Goal: Transaction & Acquisition: Purchase product/service

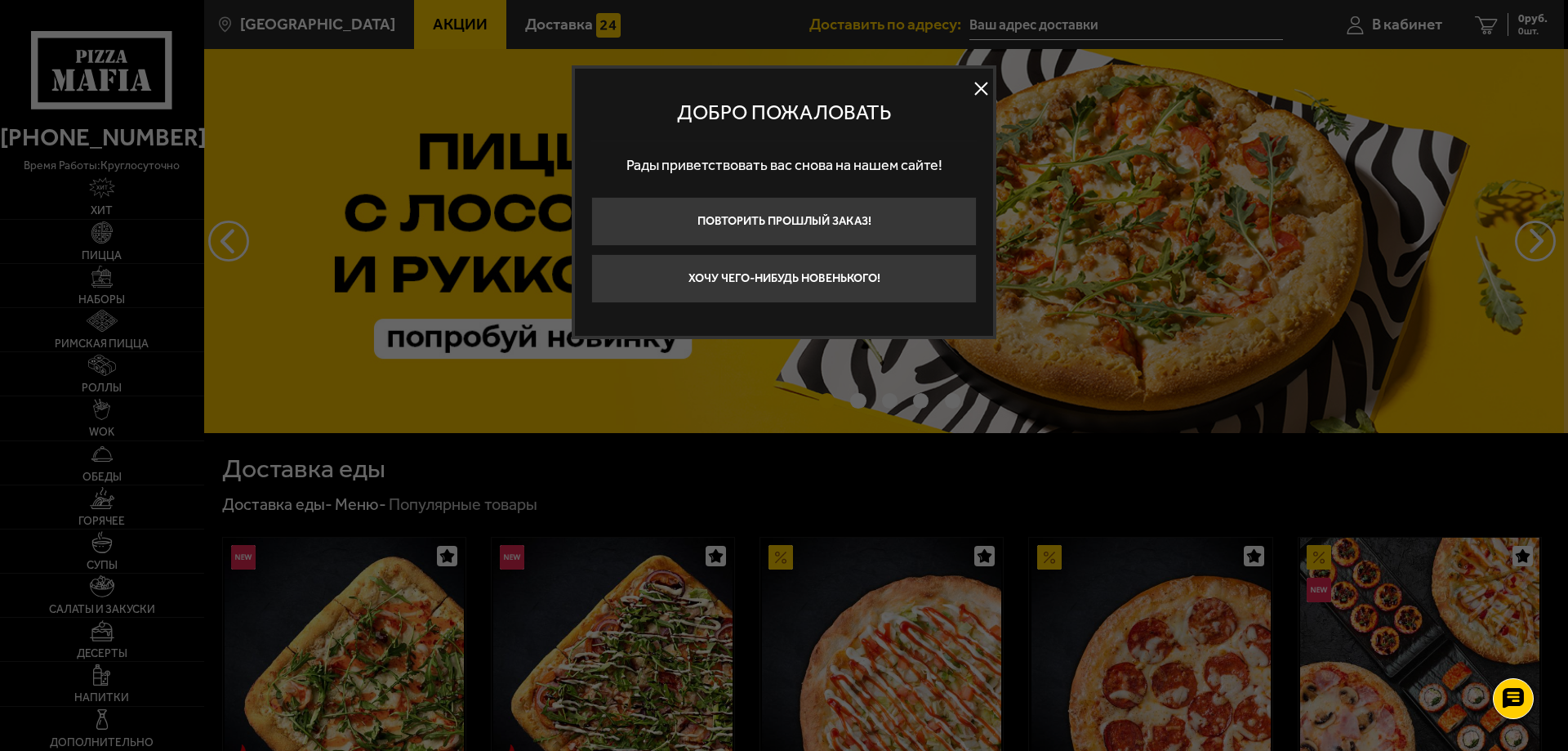
click at [978, 91] on button at bounding box center [980, 88] width 24 height 24
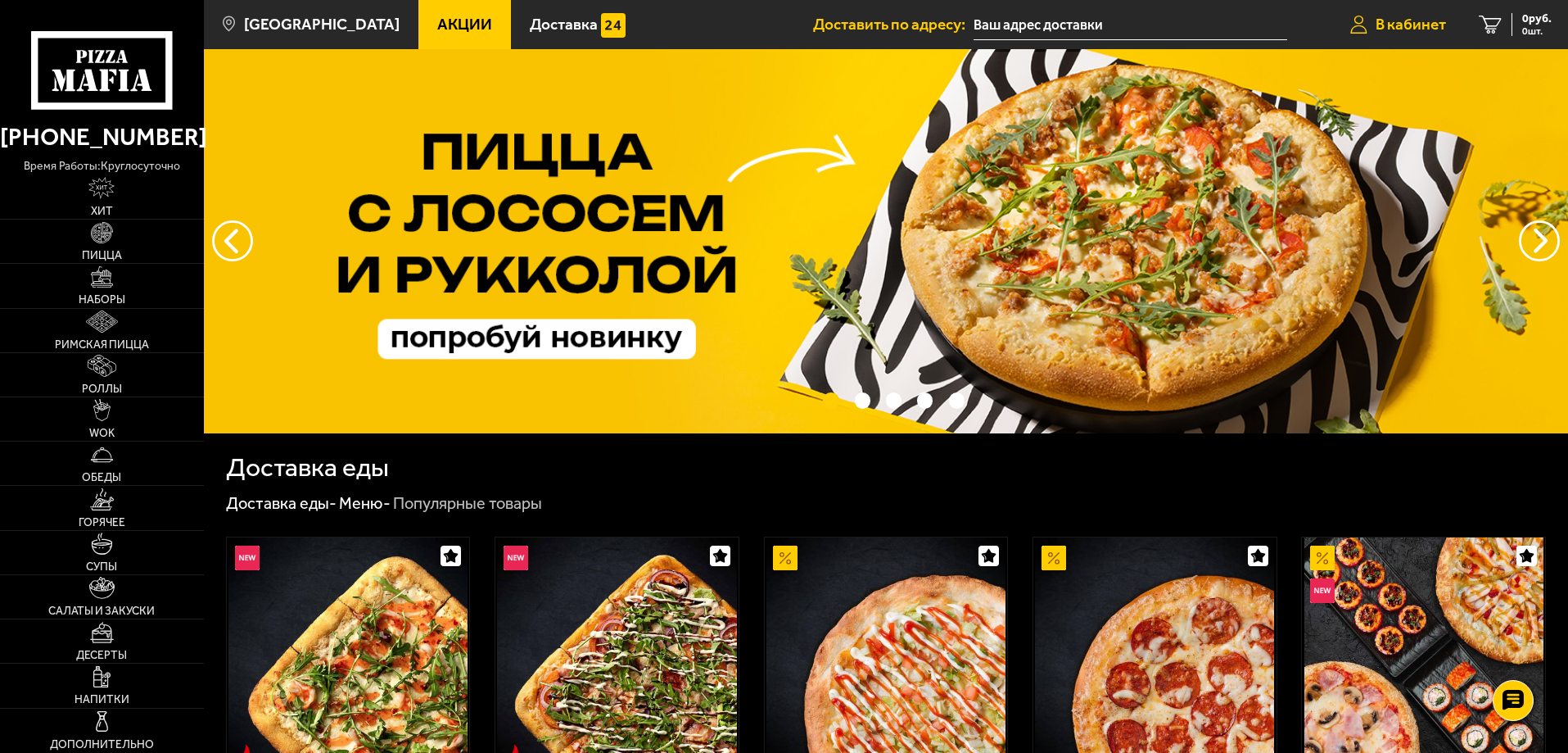
click at [1398, 23] on span "В кабинет" at bounding box center [1410, 24] width 70 height 16
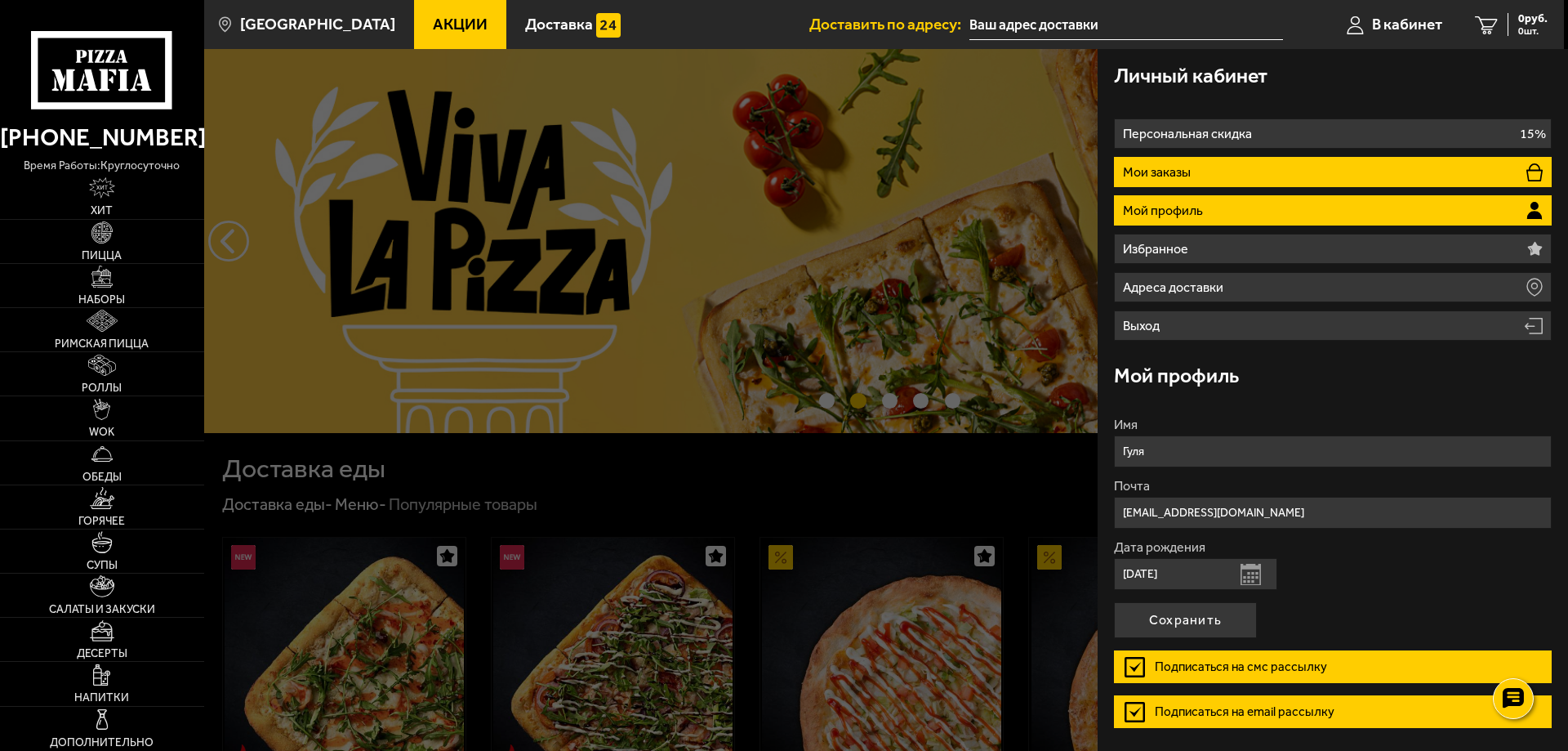
click at [1190, 167] on p "Мои заказы" at bounding box center [1159, 172] width 72 height 13
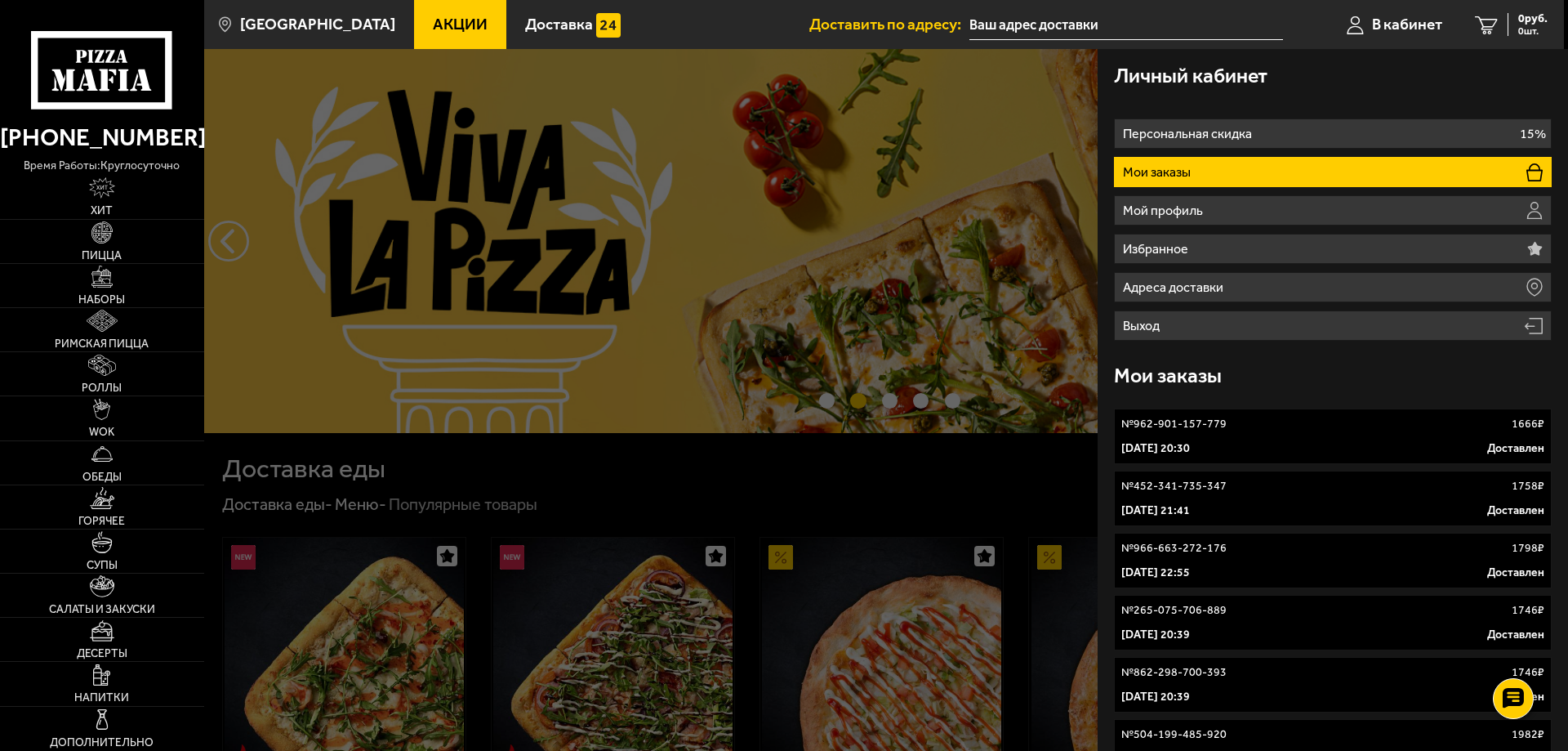
click at [1246, 500] on link "№ 452-341-735-347 1758 ₽ 22 августа 2025 г. 21:41 Доставлен" at bounding box center [1332, 498] width 438 height 56
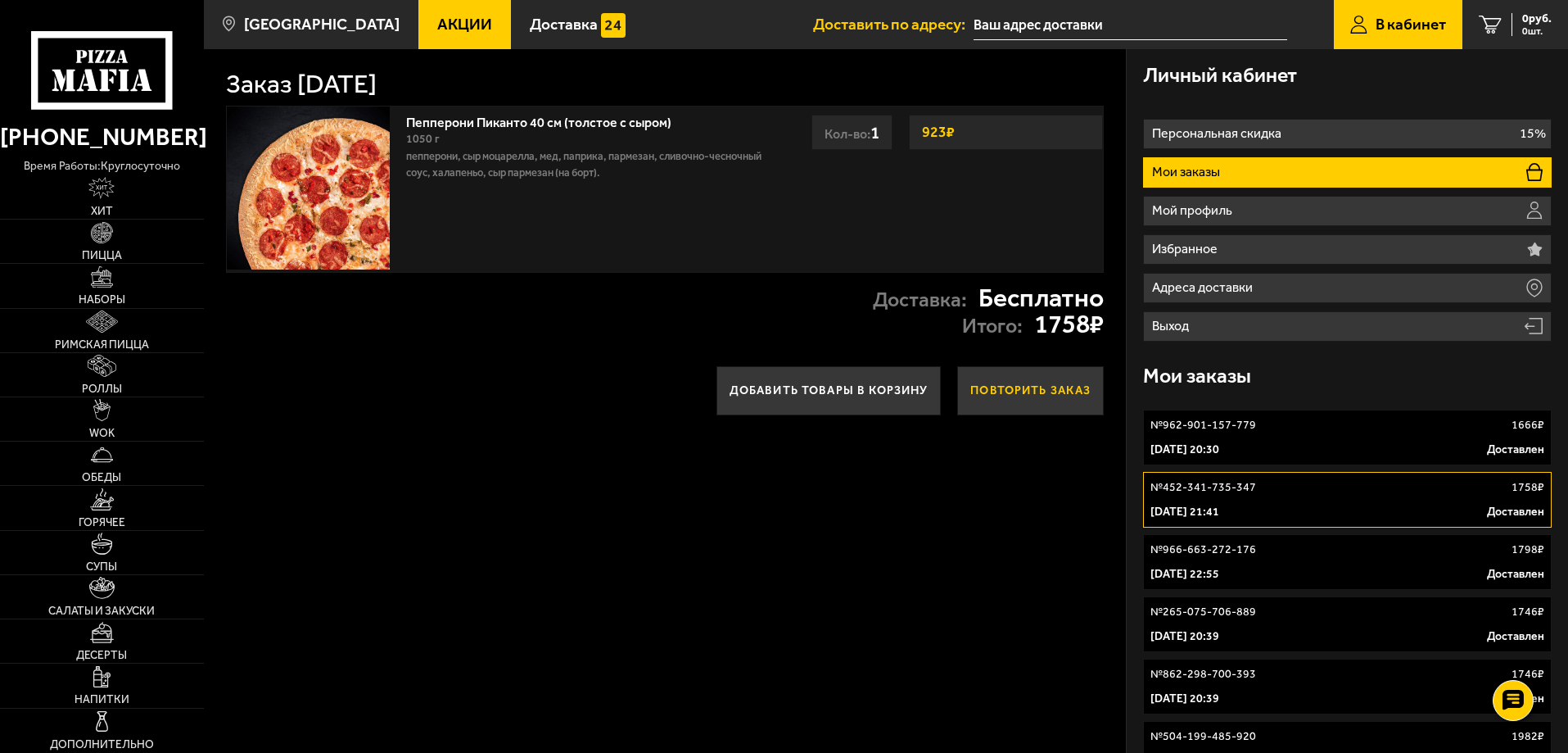
click at [1026, 390] on button "Повторить заказ" at bounding box center [1031, 391] width 147 height 49
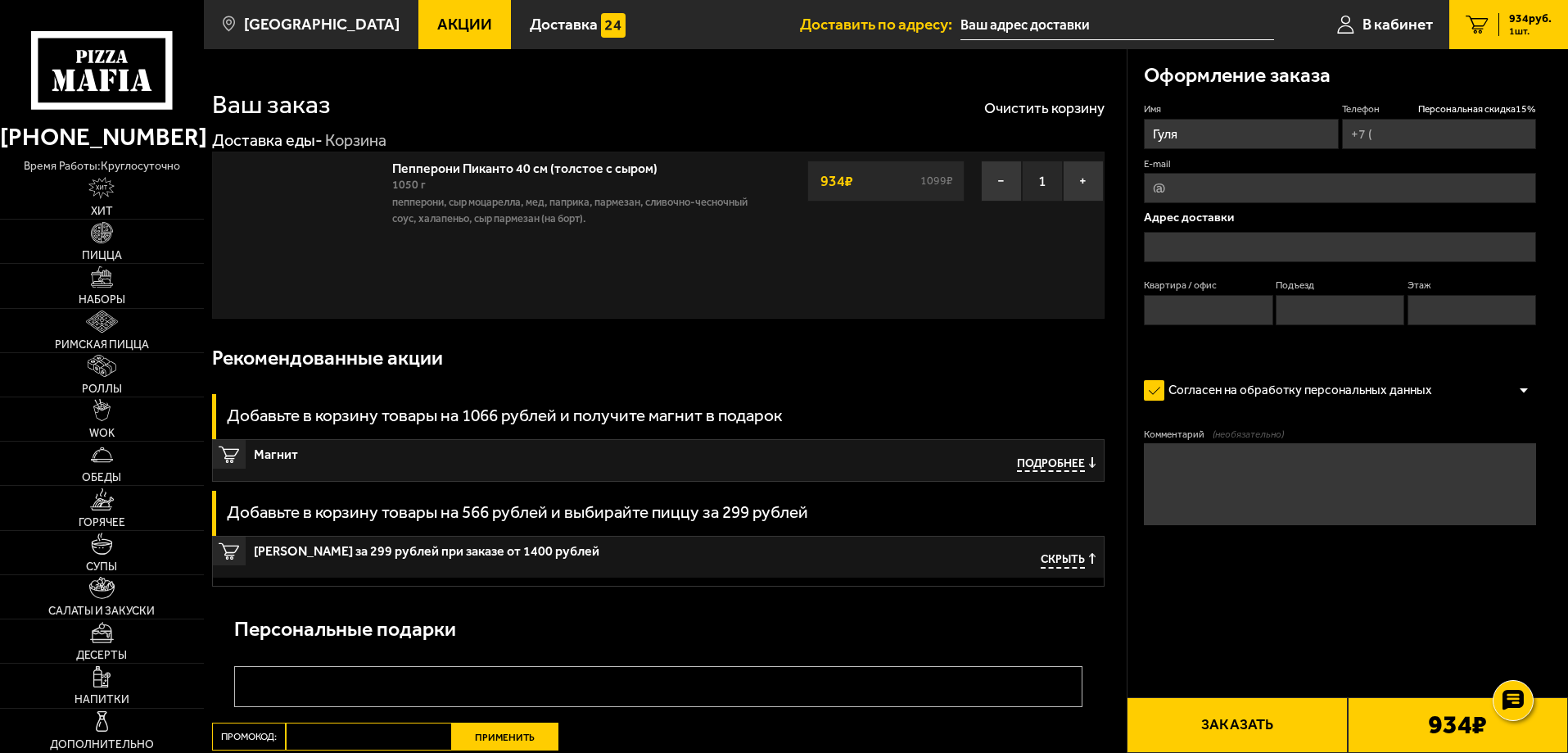
type input "+7 (921) 585-81-51"
type input "улица Тельмана, 36к1"
type input "201"
type input "6"
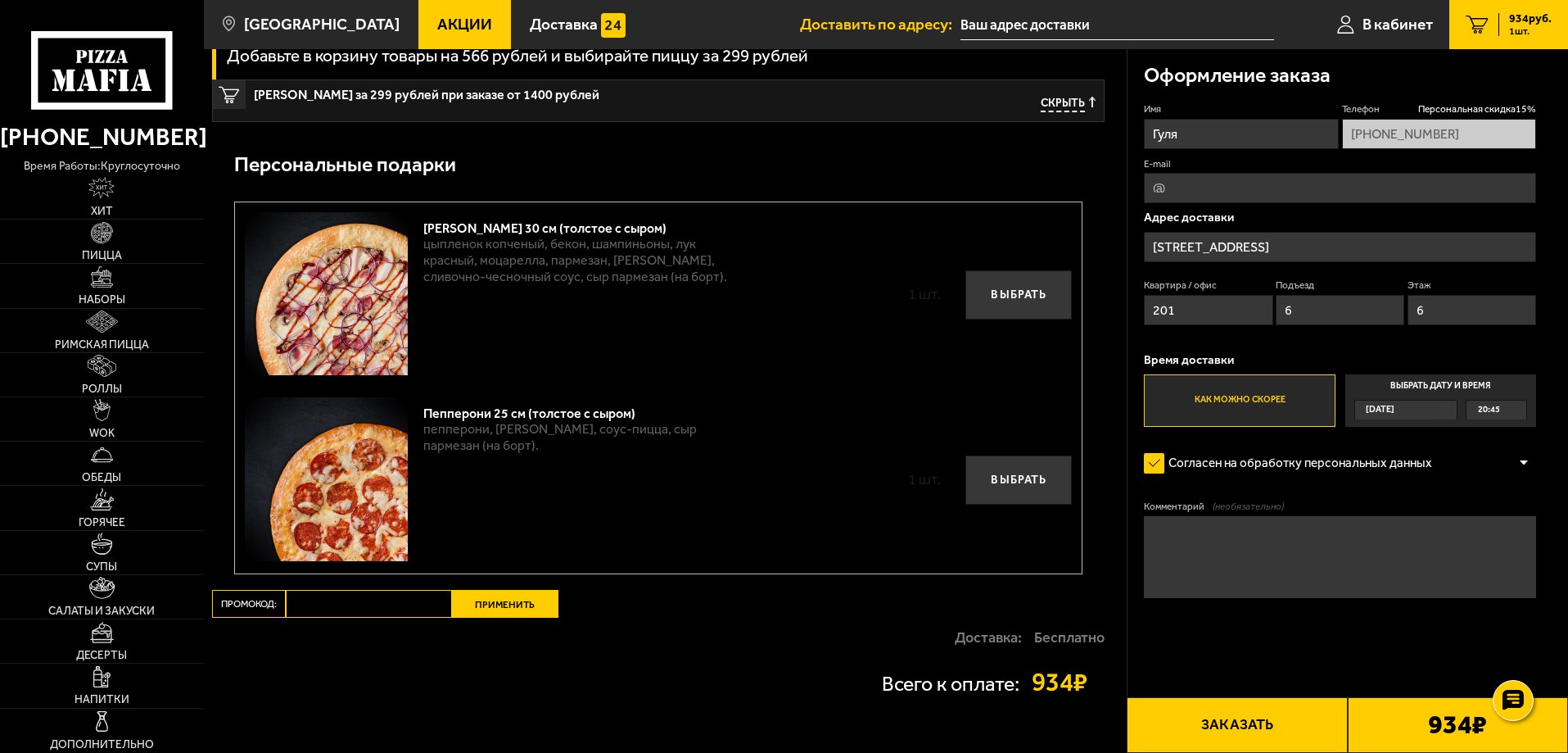
scroll to position [492, 0]
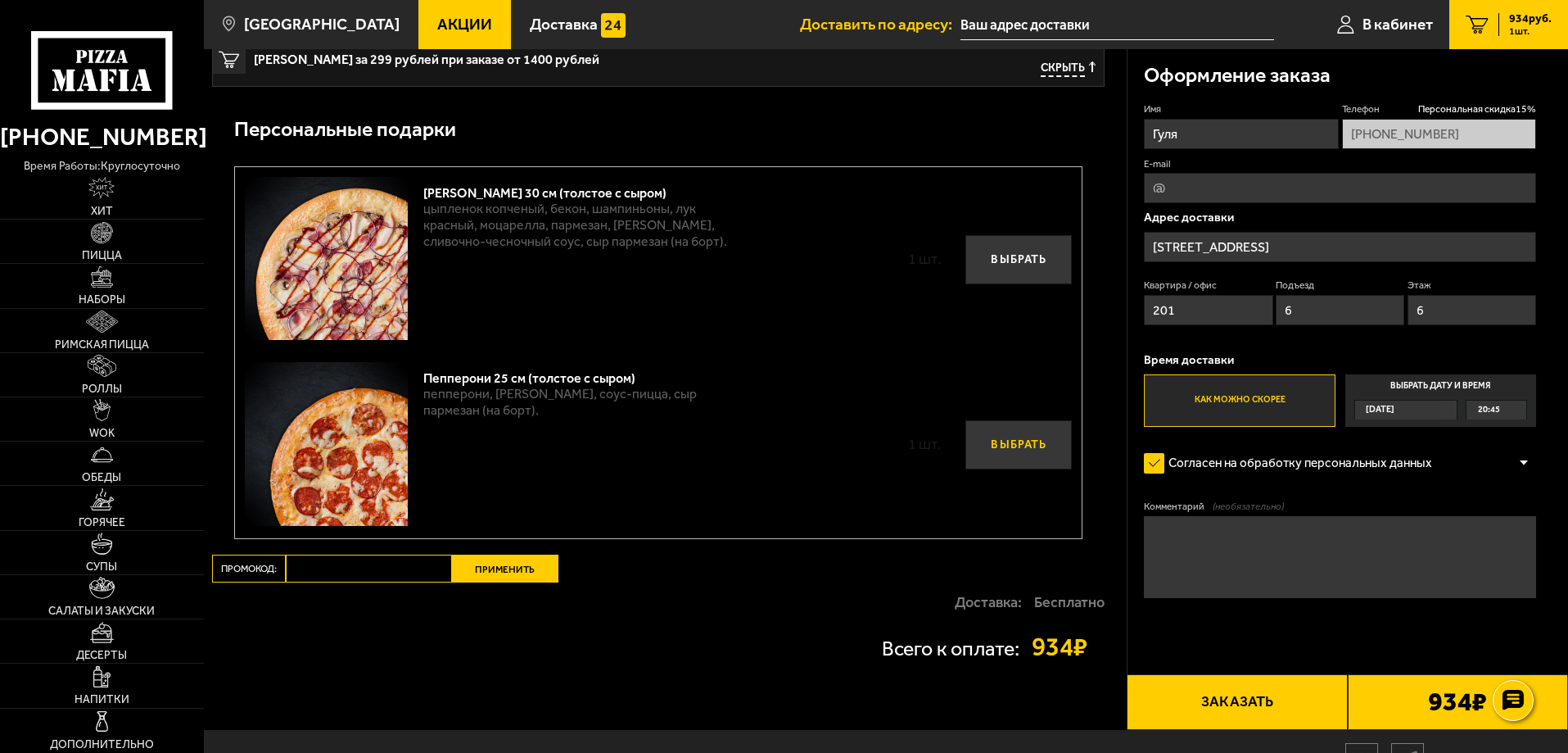
click at [984, 437] on button "Выбрать" at bounding box center [1019, 444] width 107 height 49
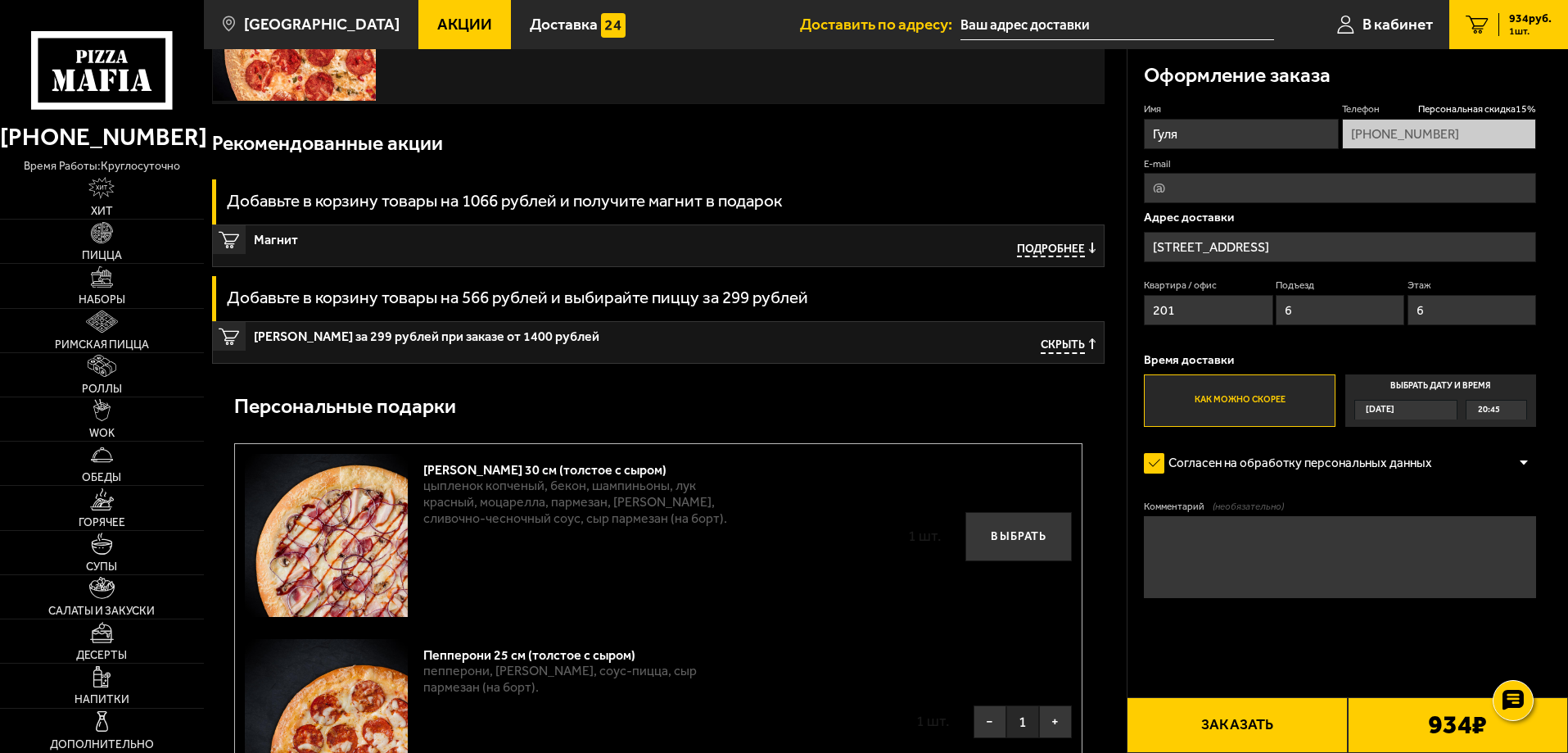
scroll to position [412, 0]
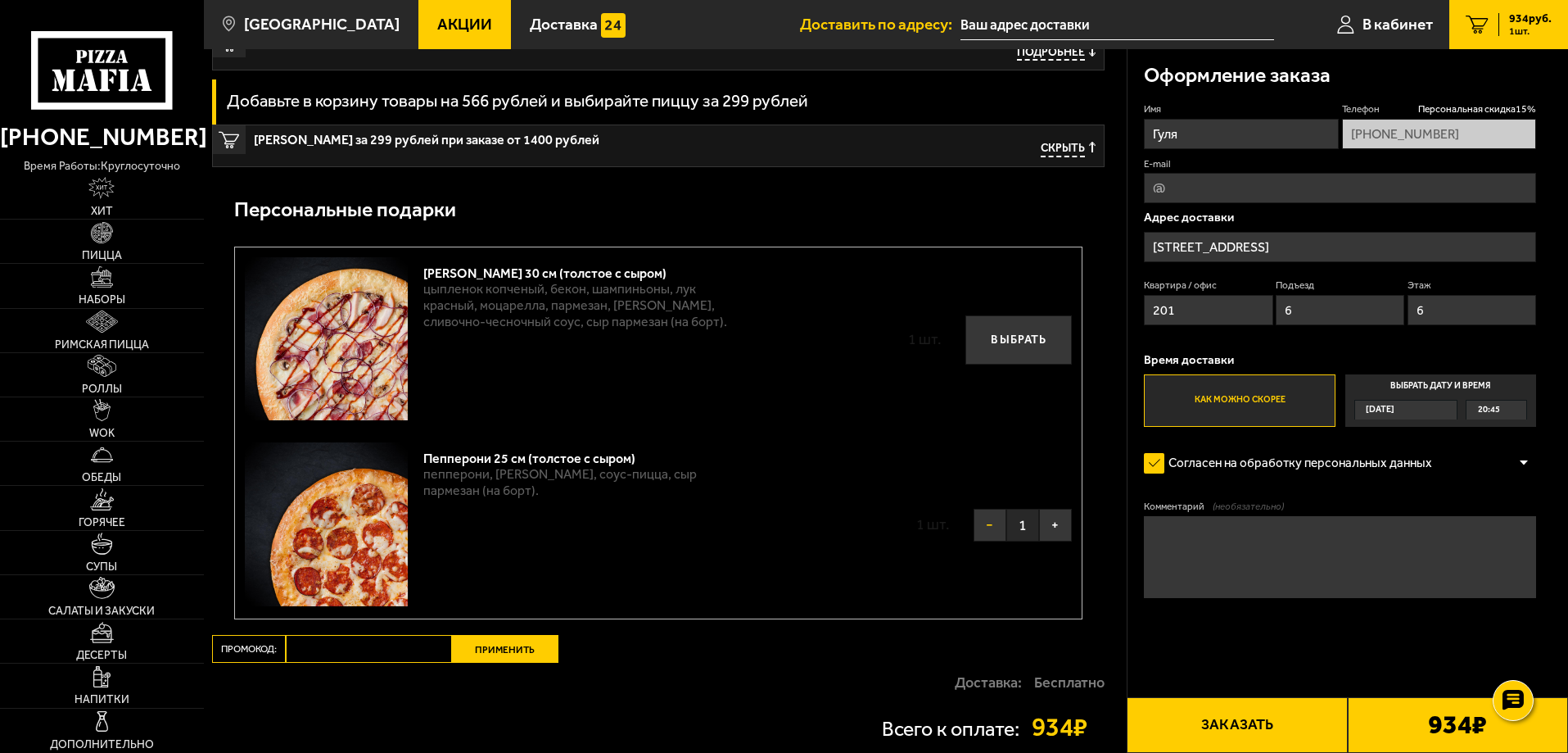
click at [989, 533] on button "−" at bounding box center [990, 524] width 33 height 33
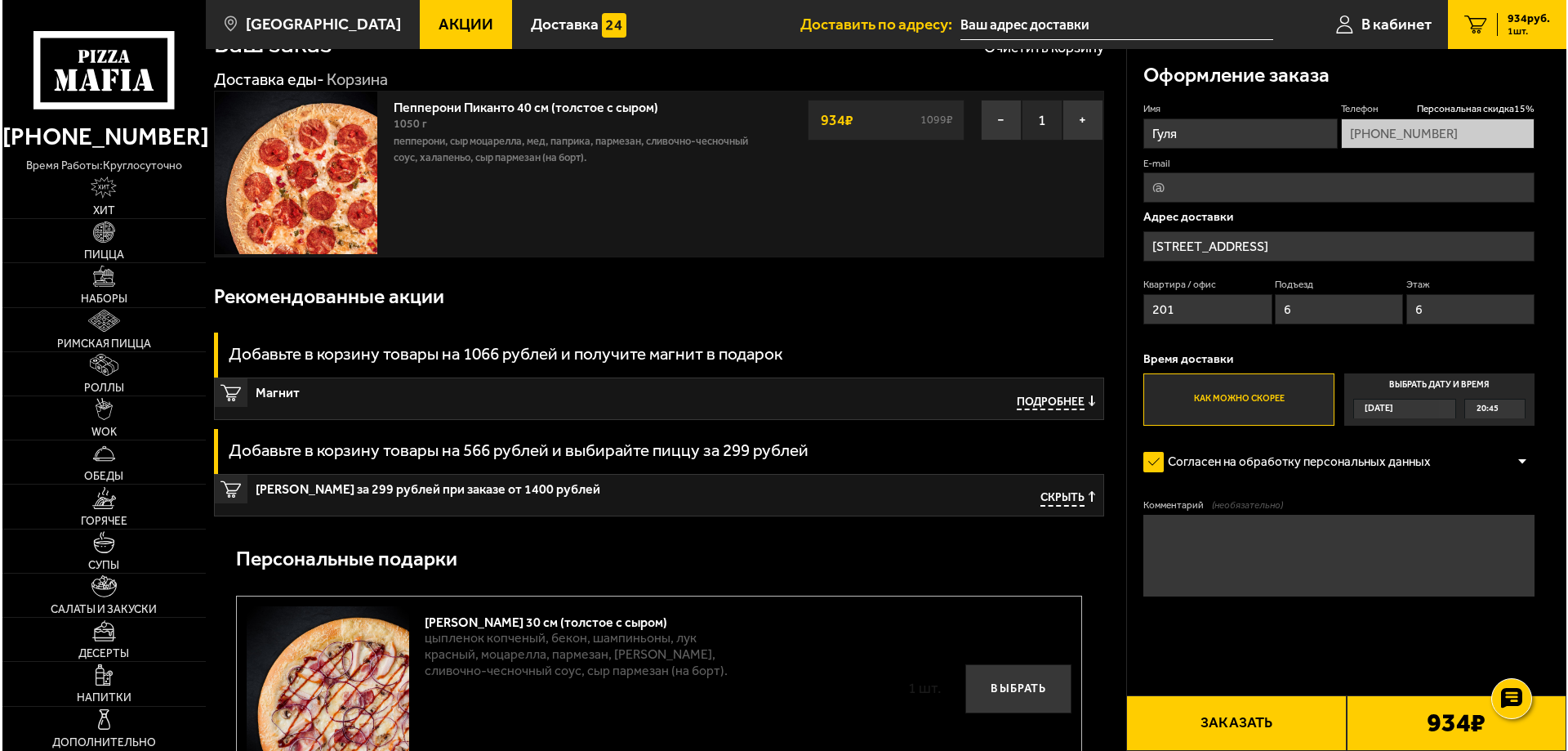
scroll to position [0, 0]
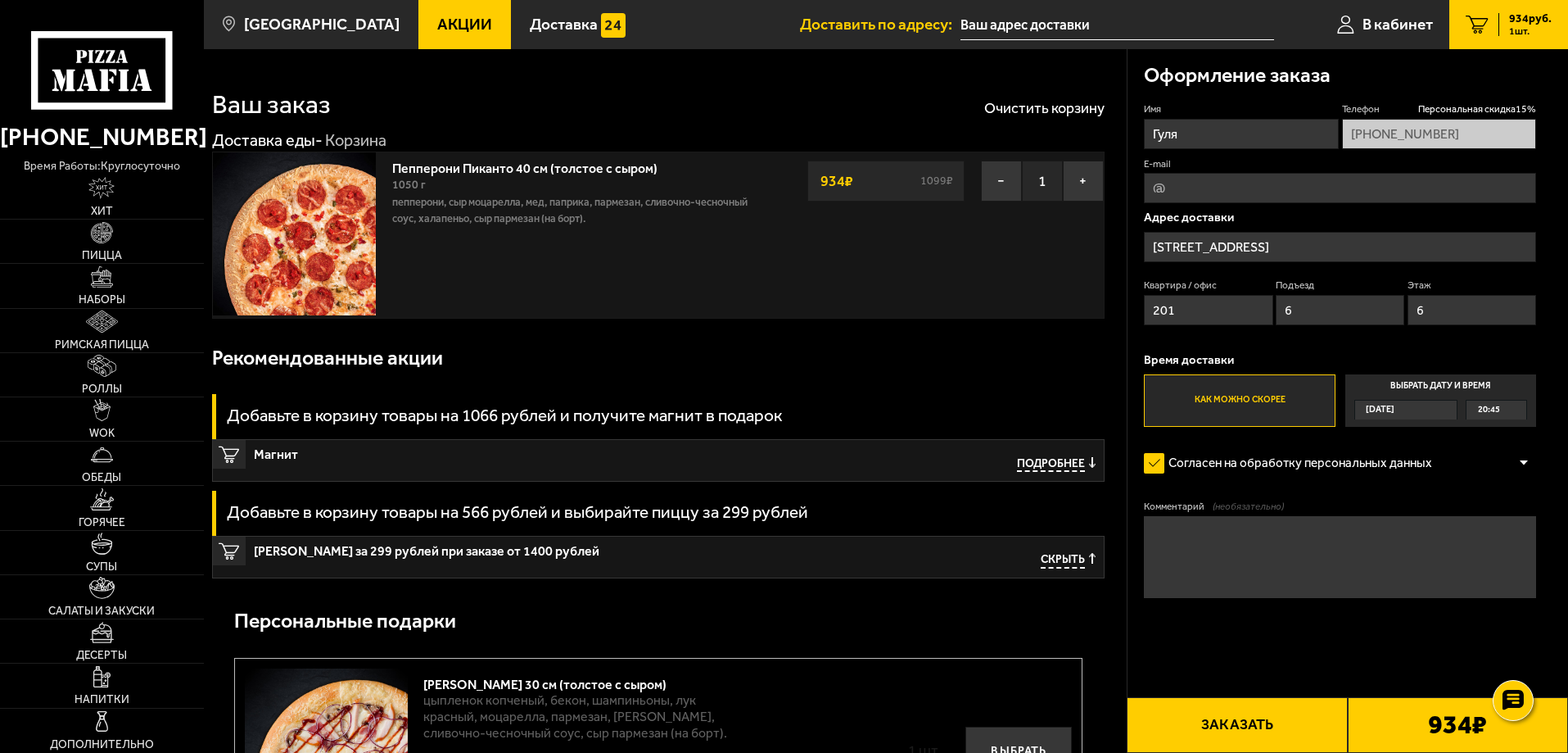
click at [1269, 727] on button "Заказать" at bounding box center [1237, 725] width 220 height 56
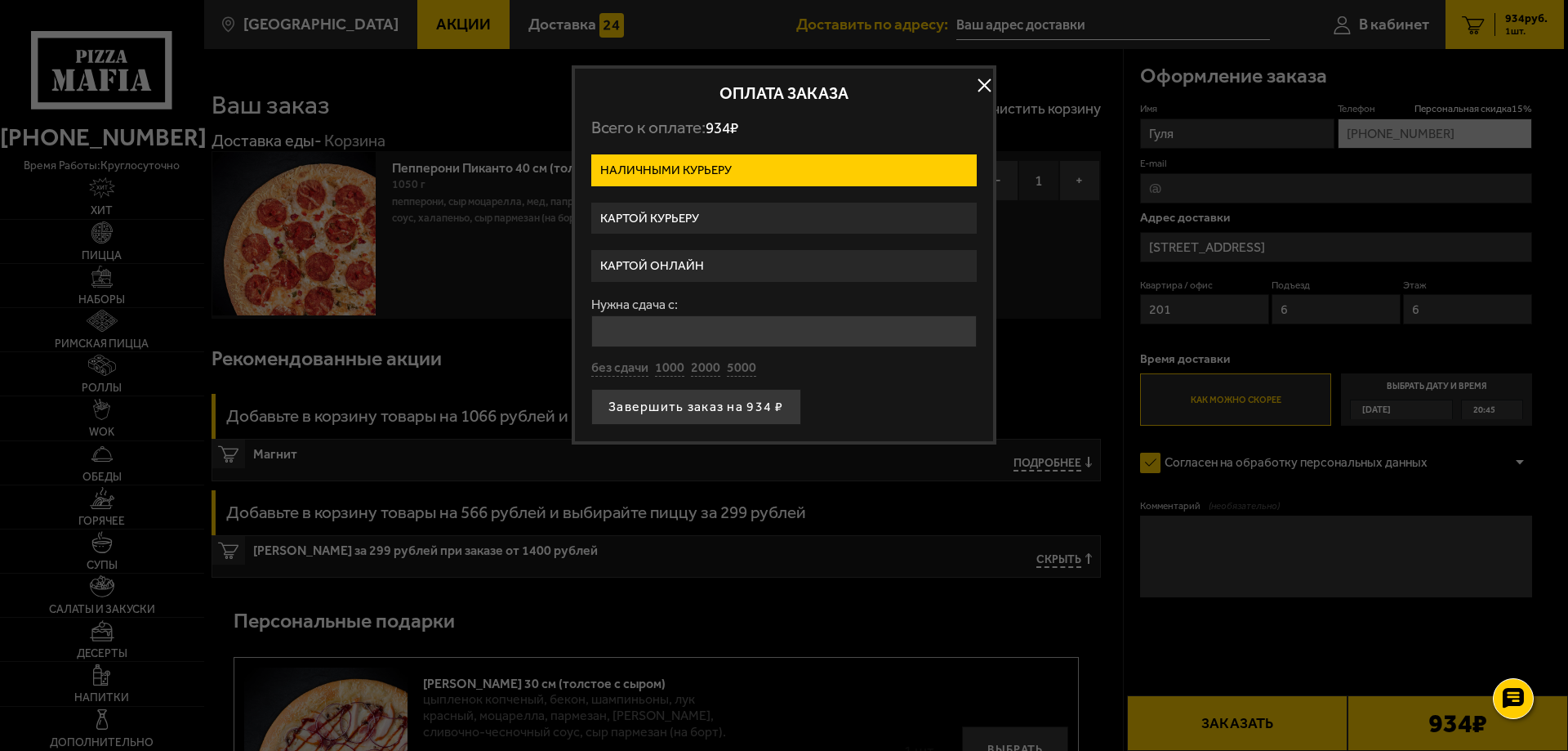
click at [660, 211] on label "Картой курьеру" at bounding box center [783, 218] width 385 height 32
click at [0, 0] on input "Картой курьеру" at bounding box center [0, 0] width 0 height 0
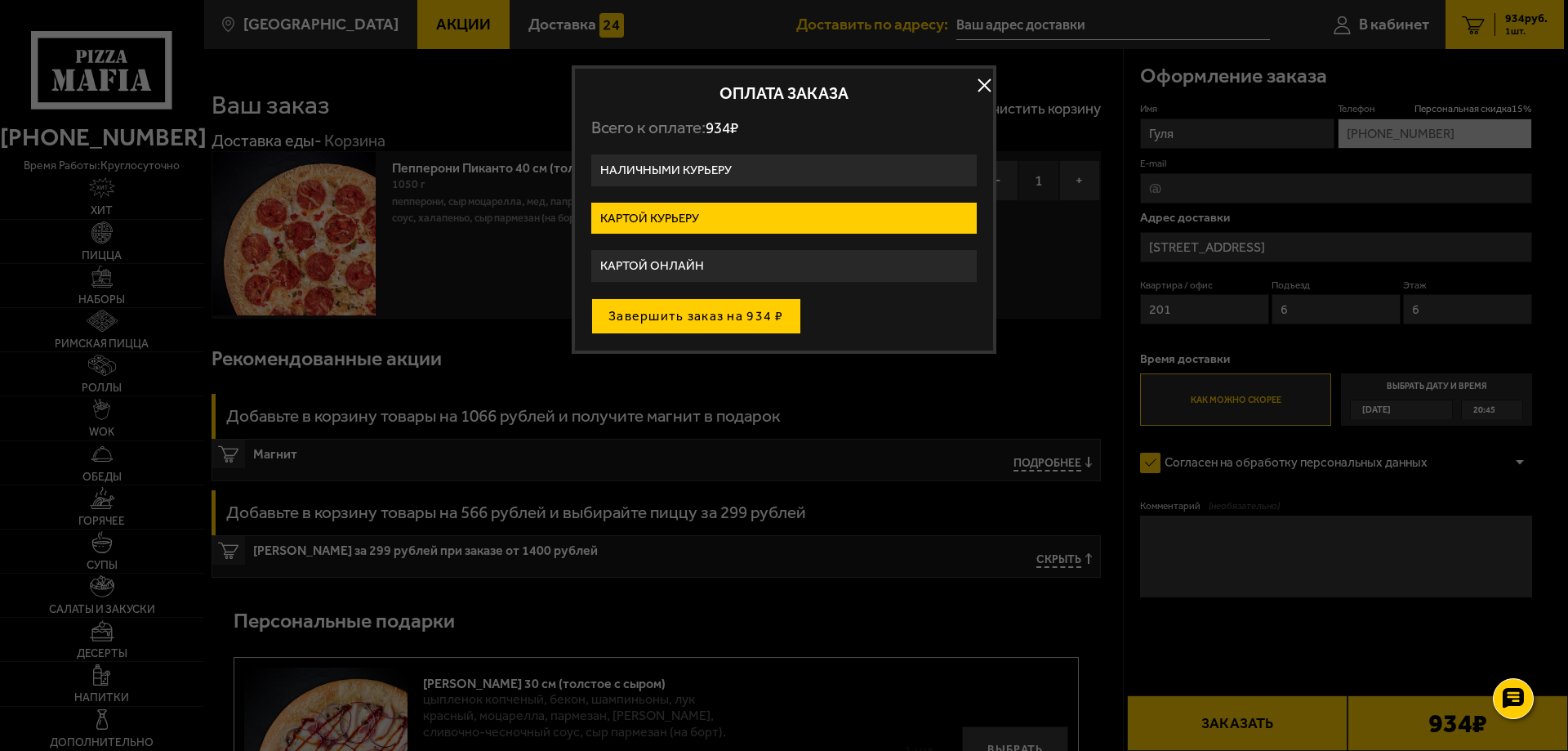
click at [688, 316] on button "Завершить заказ на 934 ₽" at bounding box center [696, 316] width 210 height 36
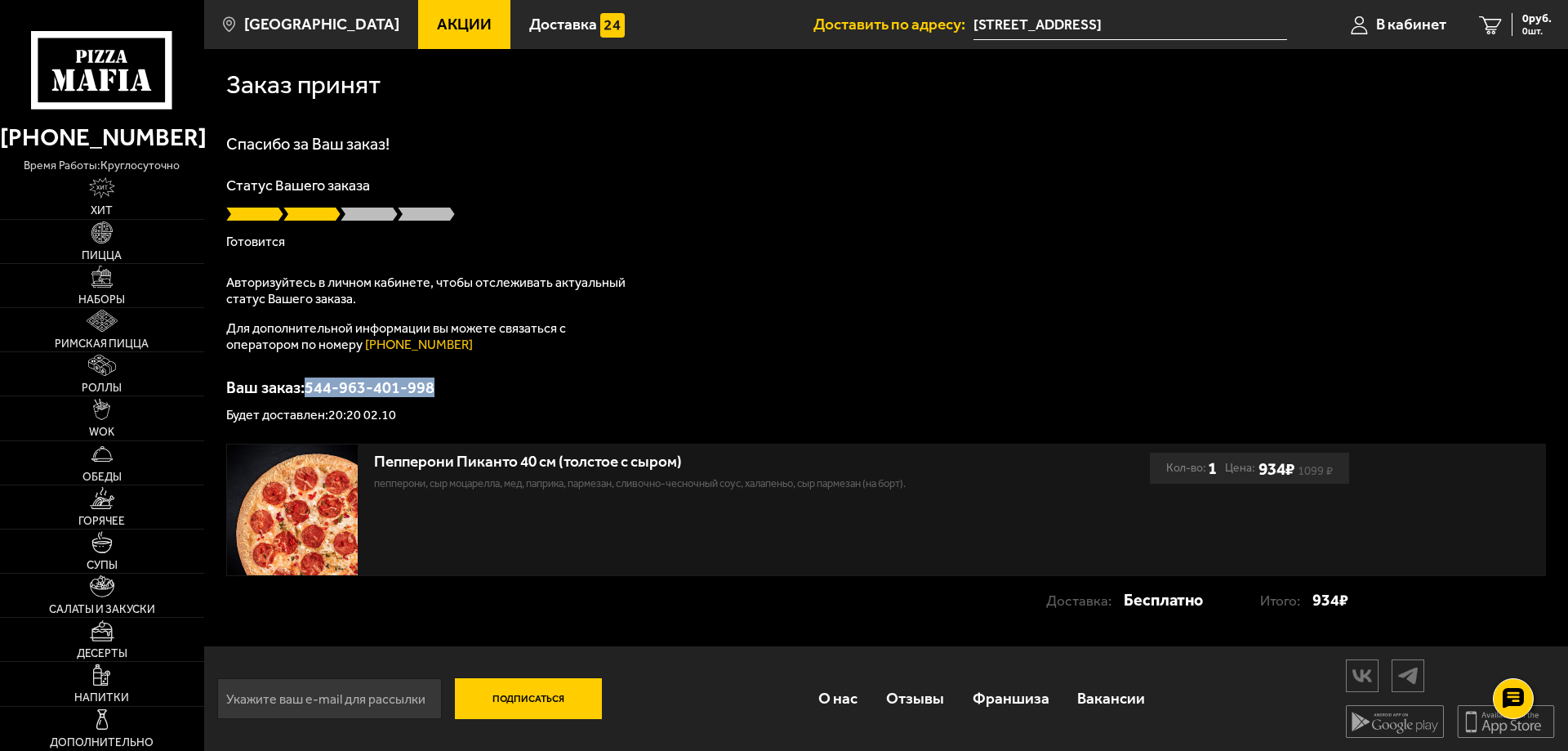
drag, startPoint x: 449, startPoint y: 380, endPoint x: 311, endPoint y: 388, distance: 138.2
click at [311, 388] on p "Ваш заказ: 544-963-401-998" at bounding box center [886, 387] width 1320 height 17
copy p "544-963-401-998"
click at [1412, 24] on span "В кабинет" at bounding box center [1411, 24] width 70 height 16
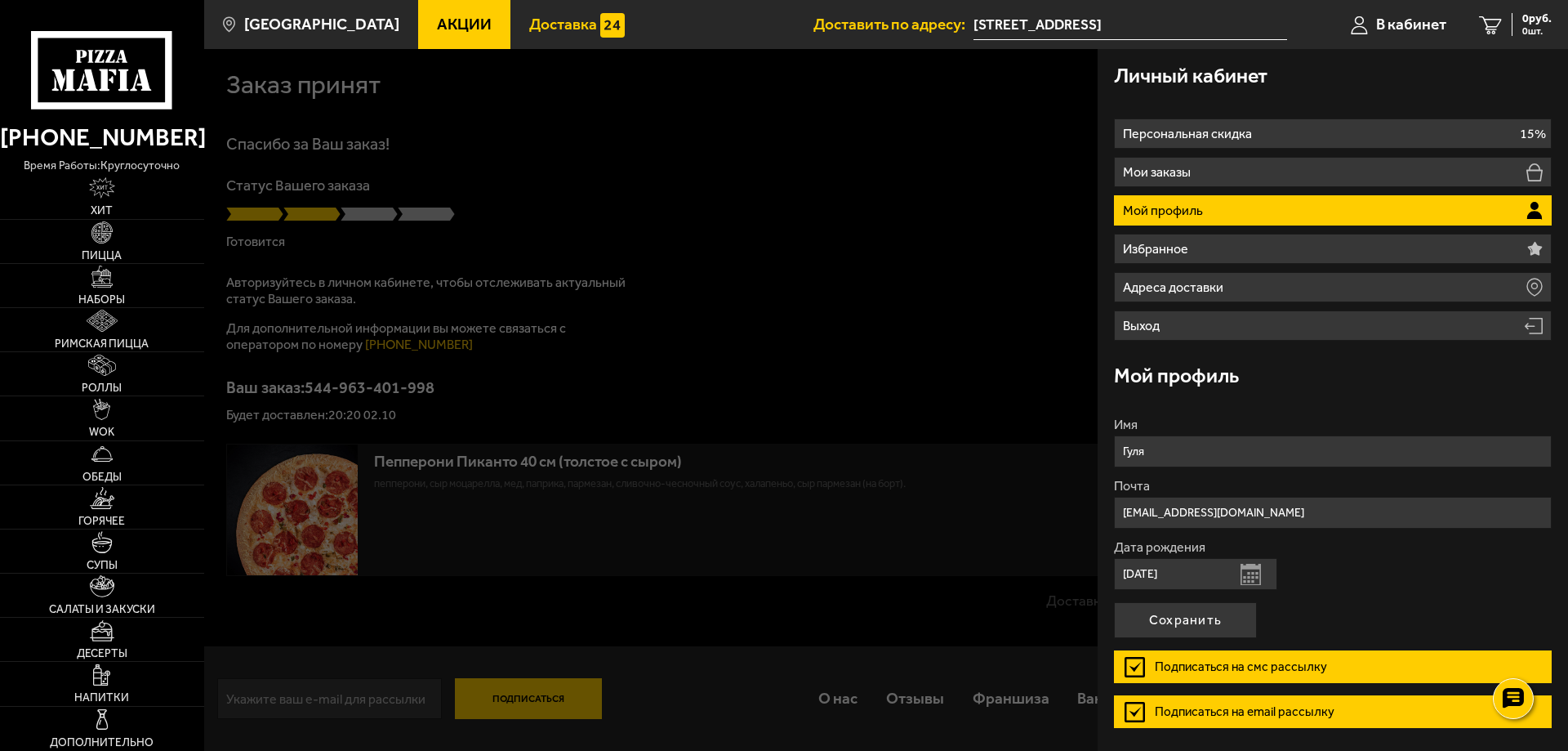
click at [539, 18] on span "Доставка" at bounding box center [563, 24] width 67 height 16
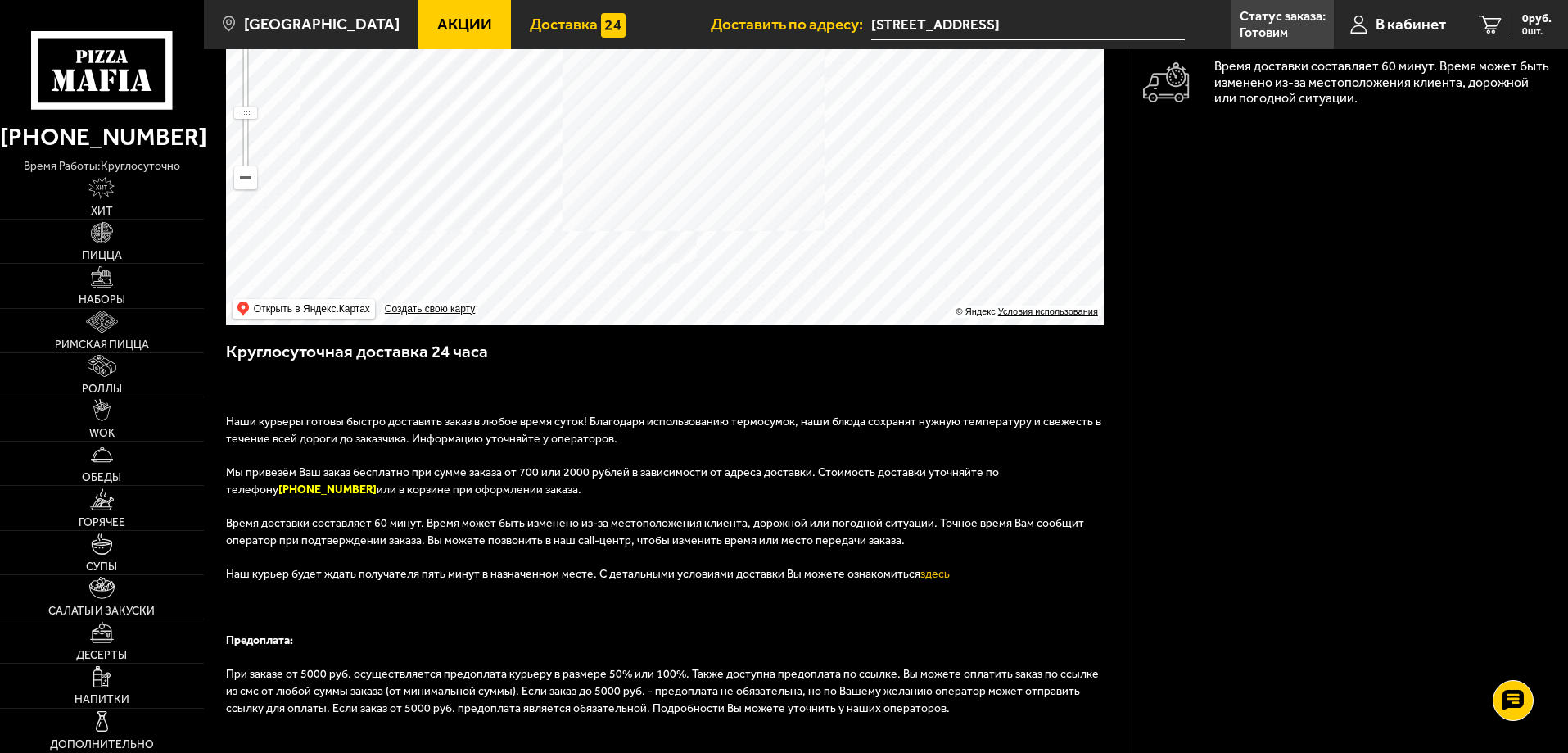
scroll to position [245, 0]
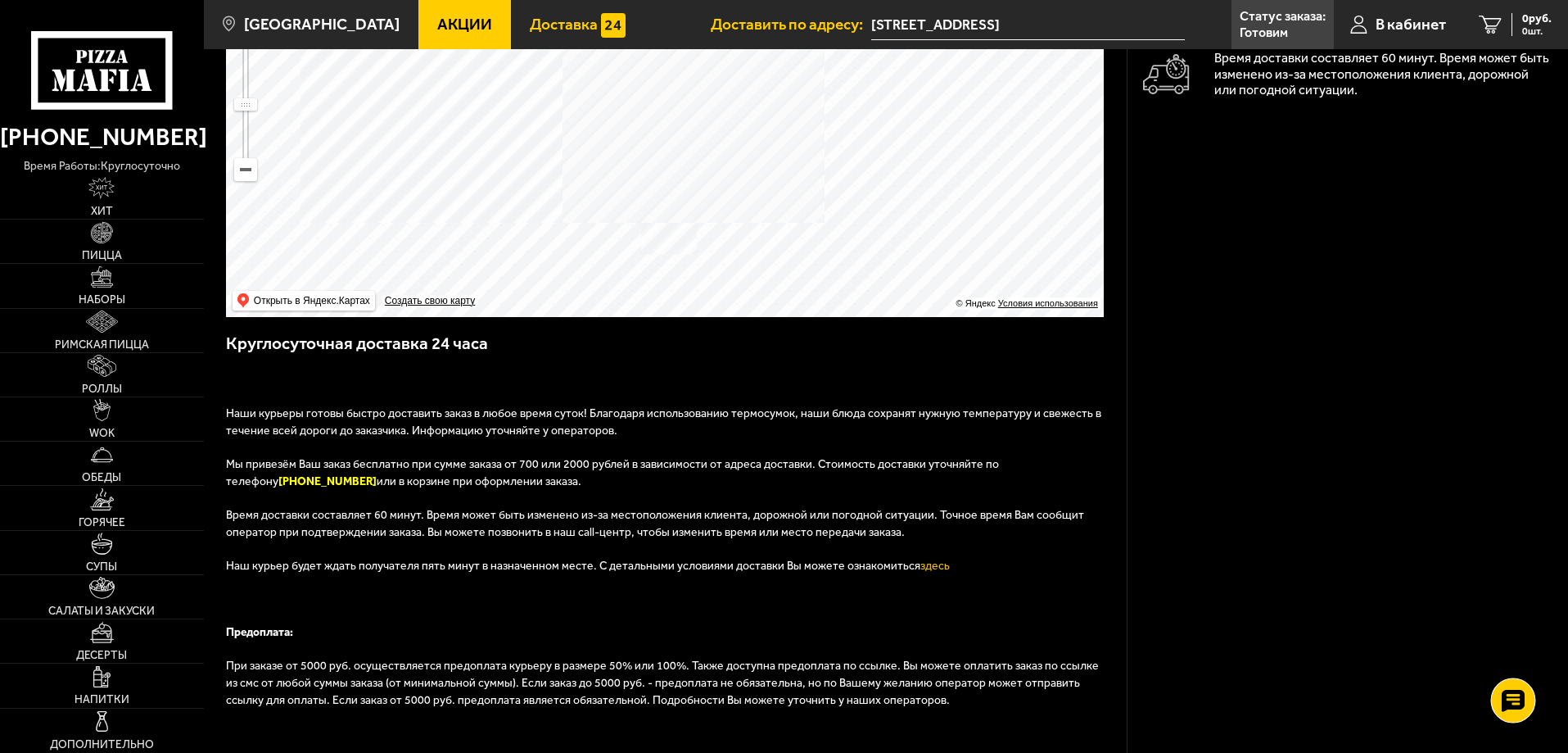
click at [1525, 713] on div at bounding box center [1513, 700] width 45 height 45
click at [1513, 639] on icon at bounding box center [1513, 650] width 23 height 23
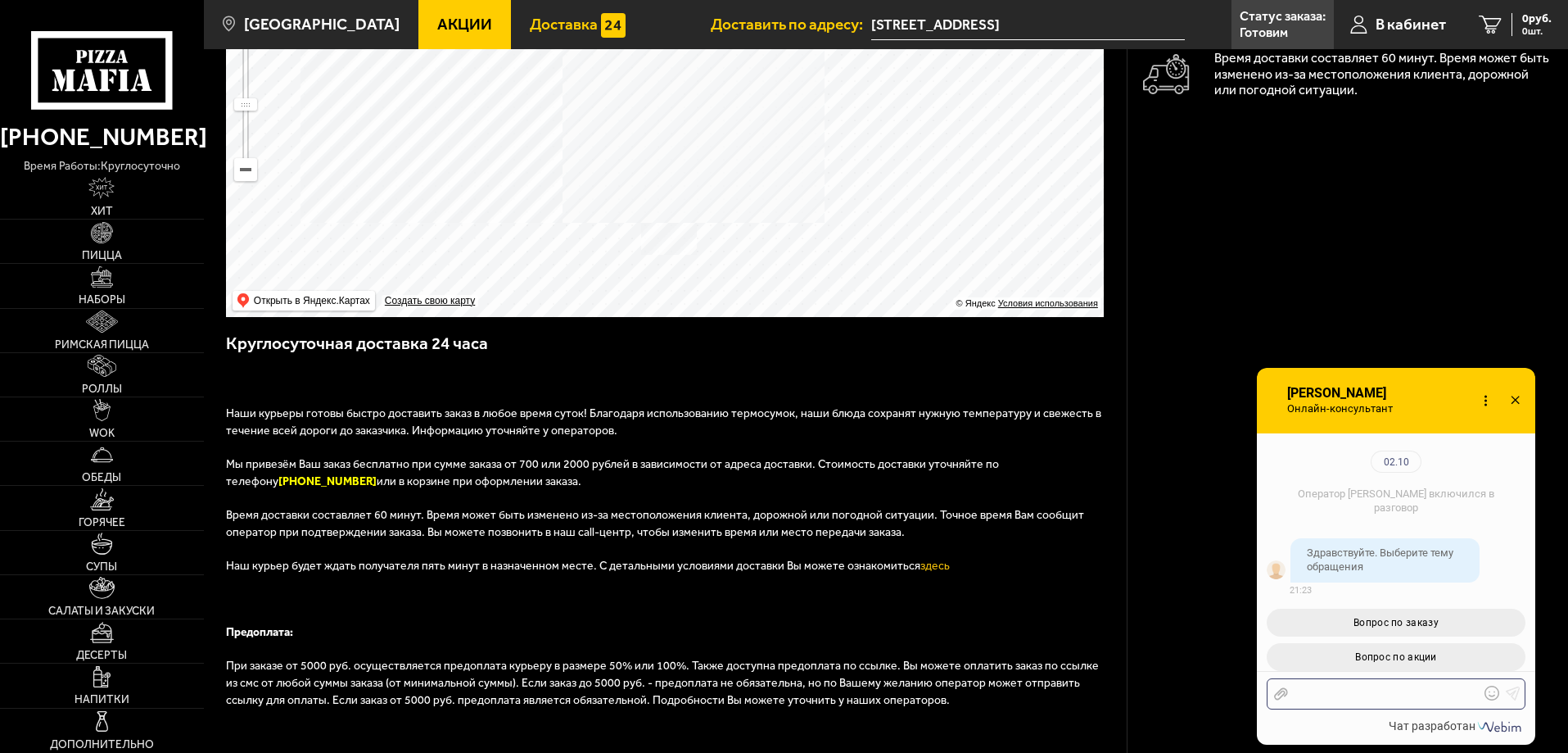
scroll to position [179, 0]
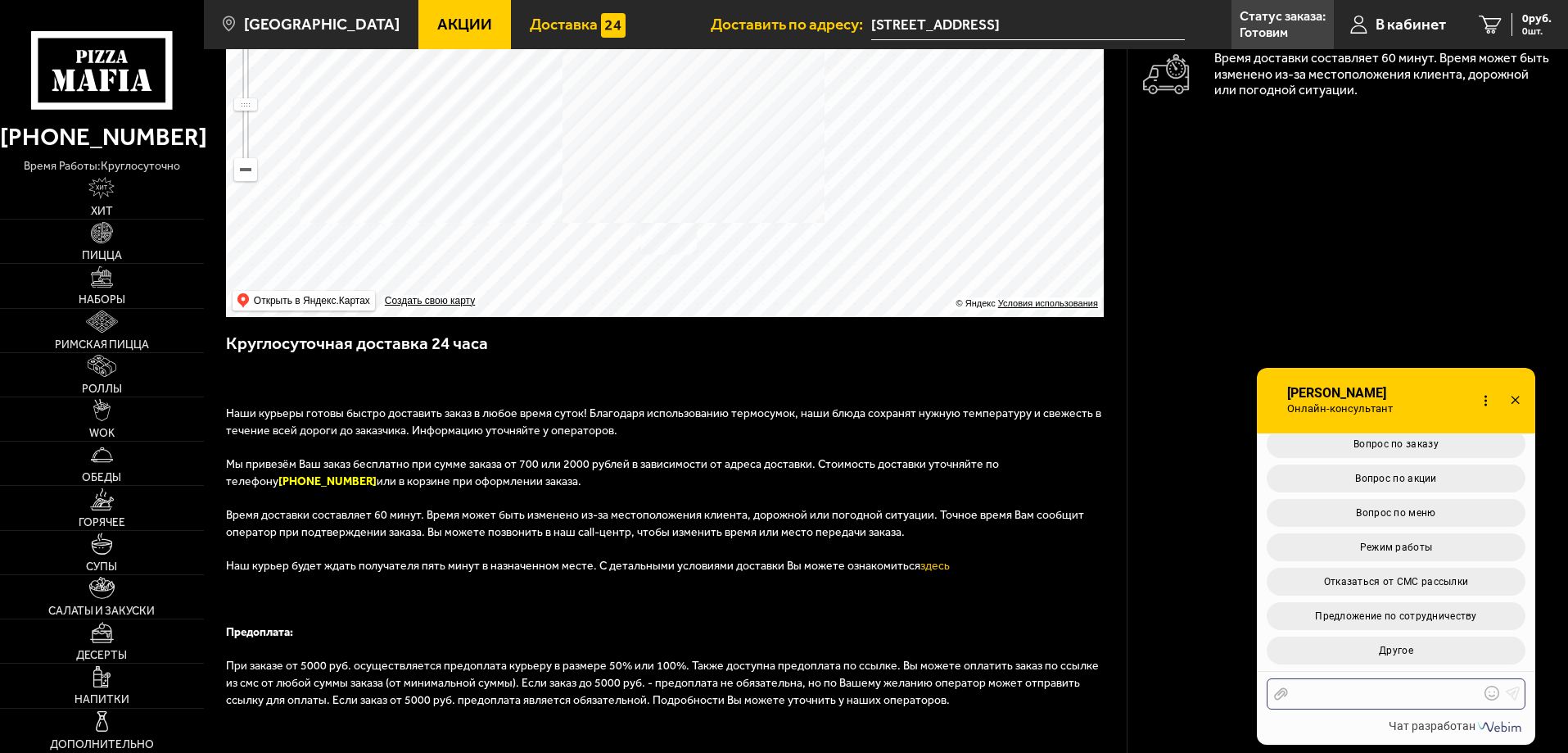
click at [1323, 693] on div at bounding box center [1384, 694] width 192 height 15
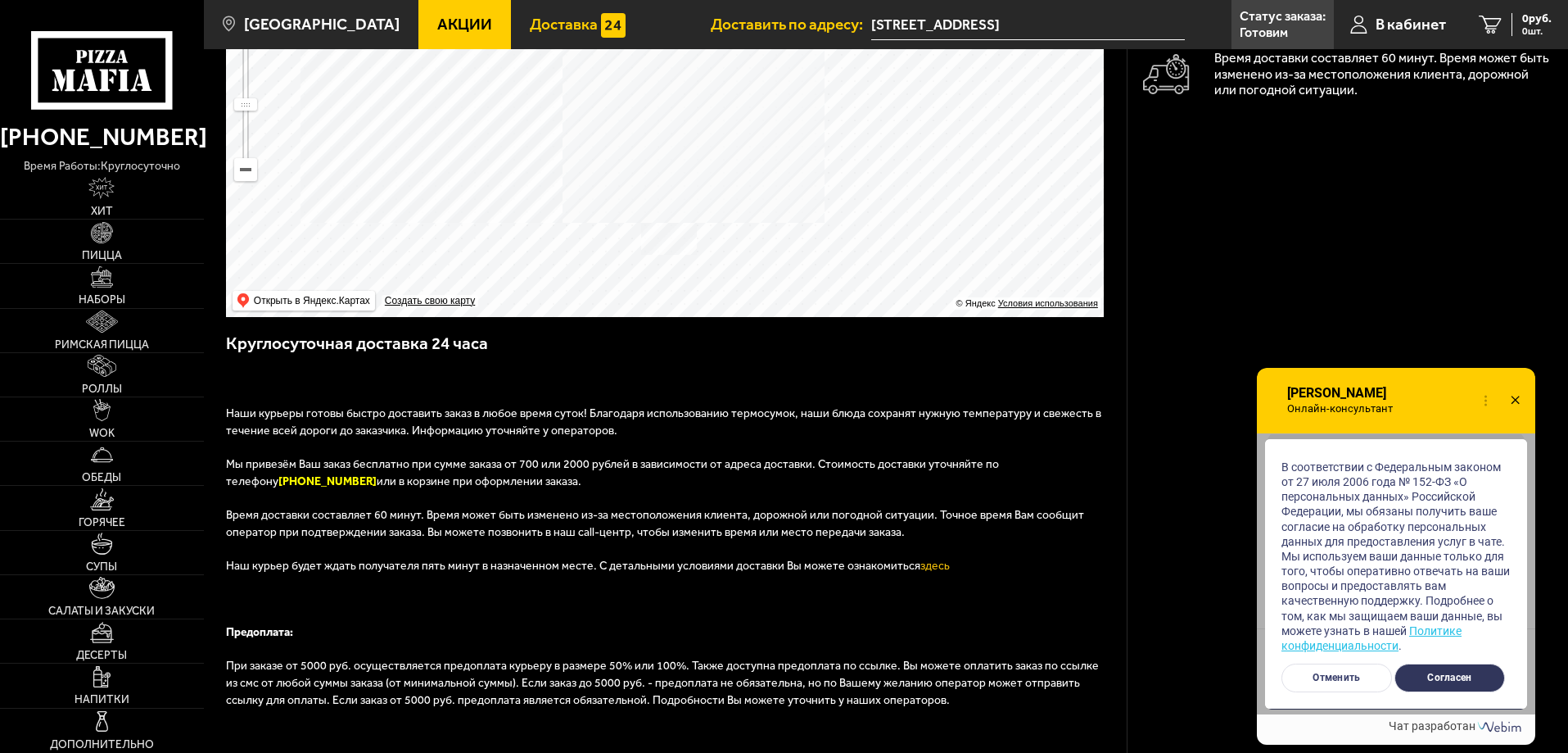
click at [1428, 672] on button "Согласен" at bounding box center [1450, 678] width 110 height 28
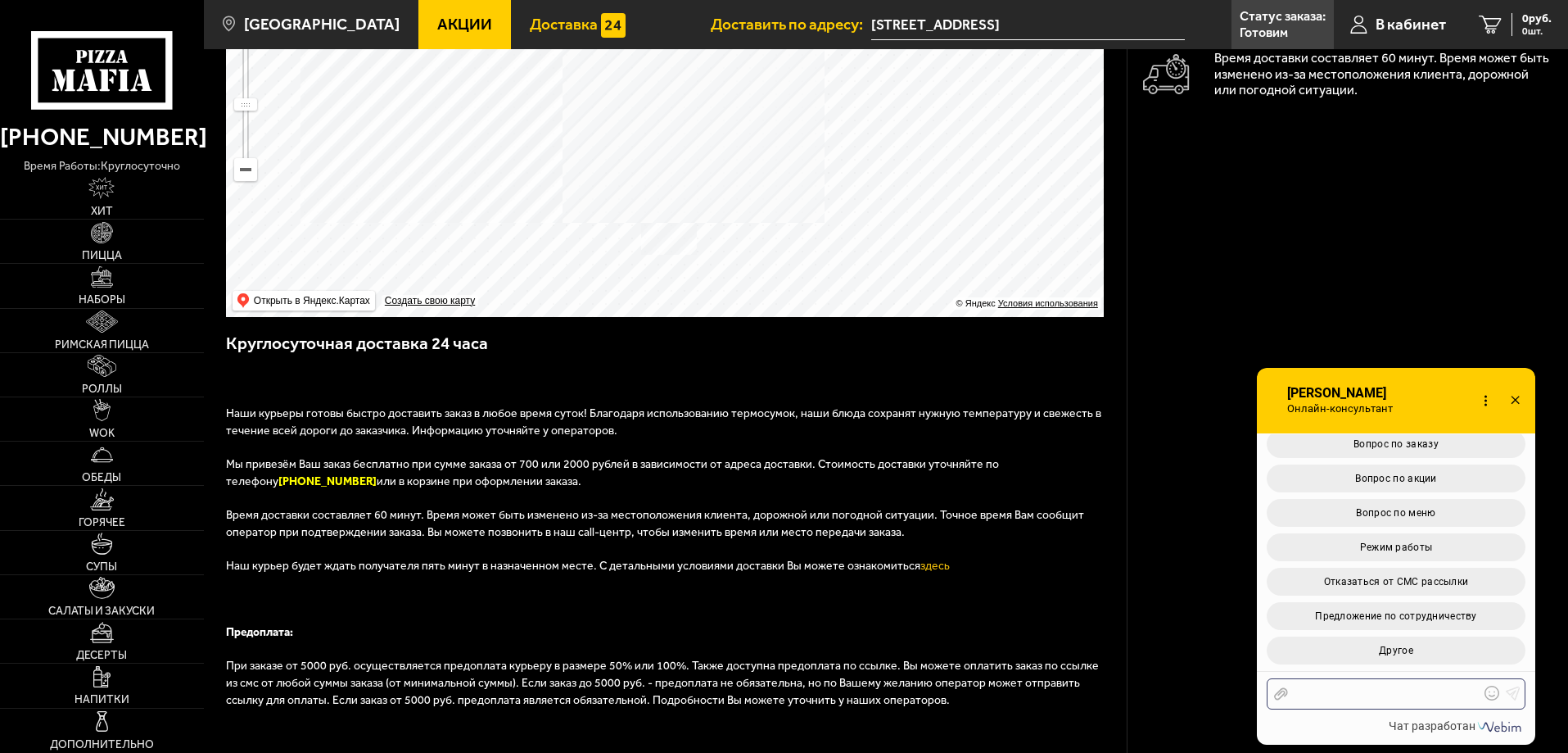
click at [1353, 691] on div at bounding box center [1384, 694] width 192 height 15
click at [1393, 439] on span "Вопрос по заказу" at bounding box center [1396, 444] width 85 height 12
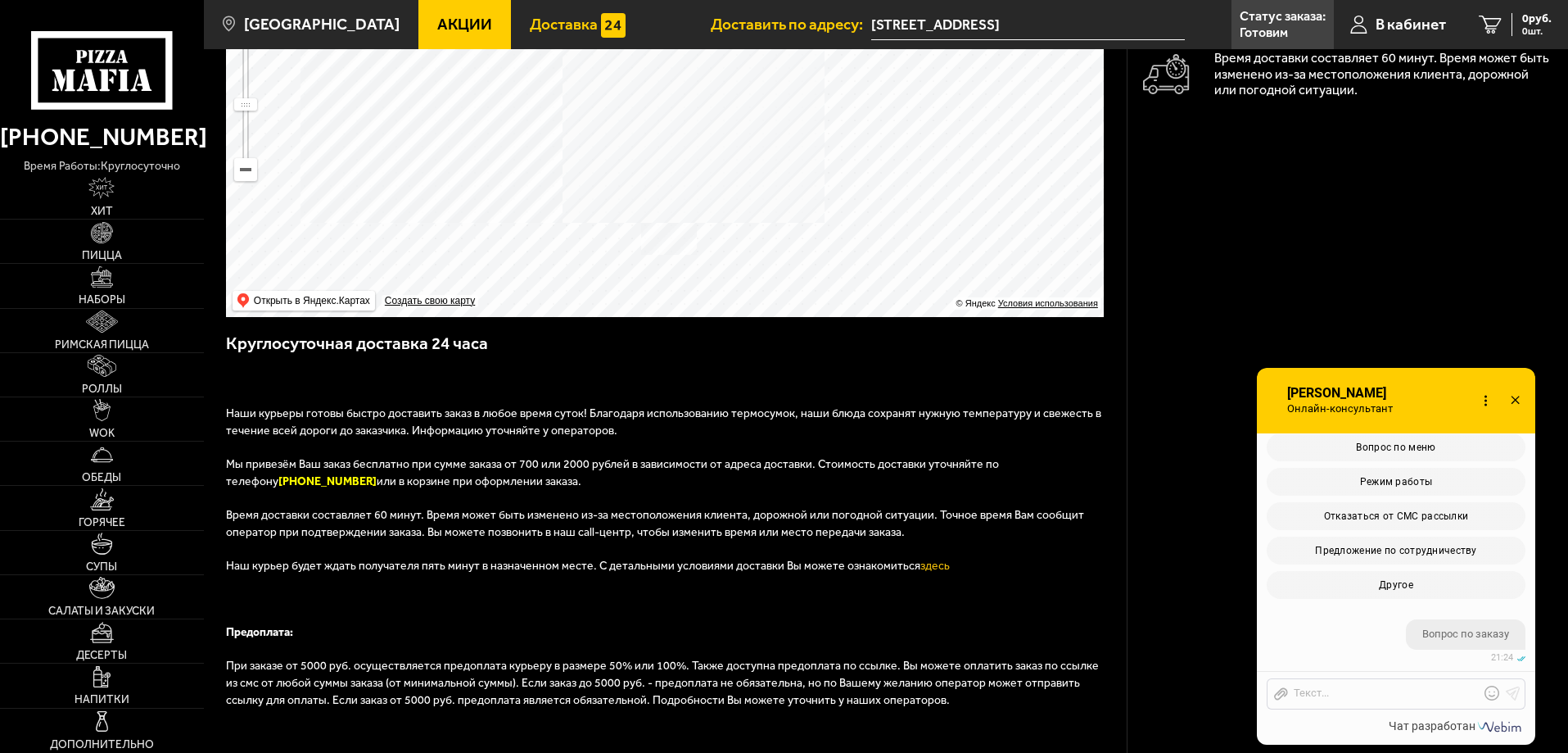
scroll to position [980, 0]
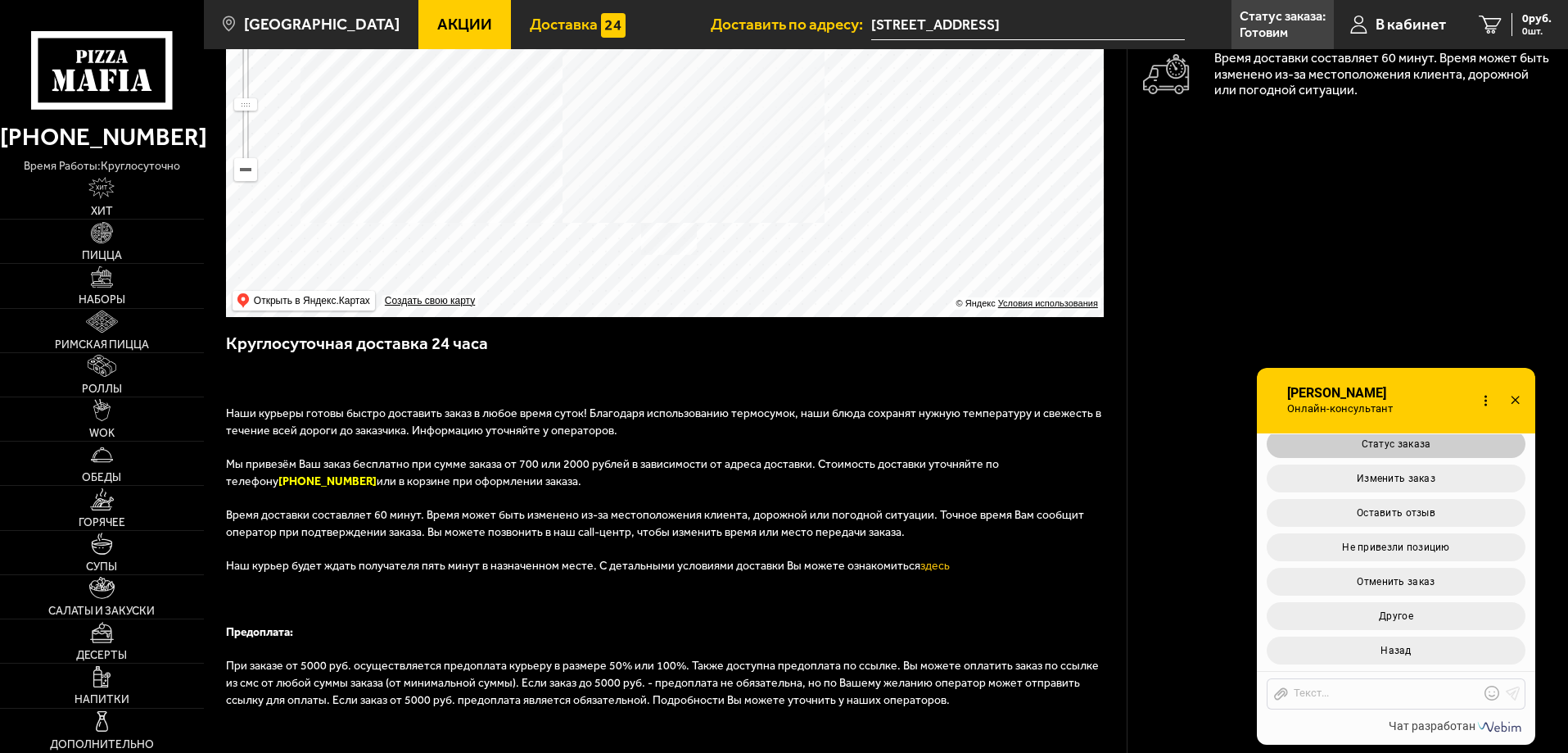
click at [1391, 452] on button "Статус заказа" at bounding box center [1396, 443] width 259 height 28
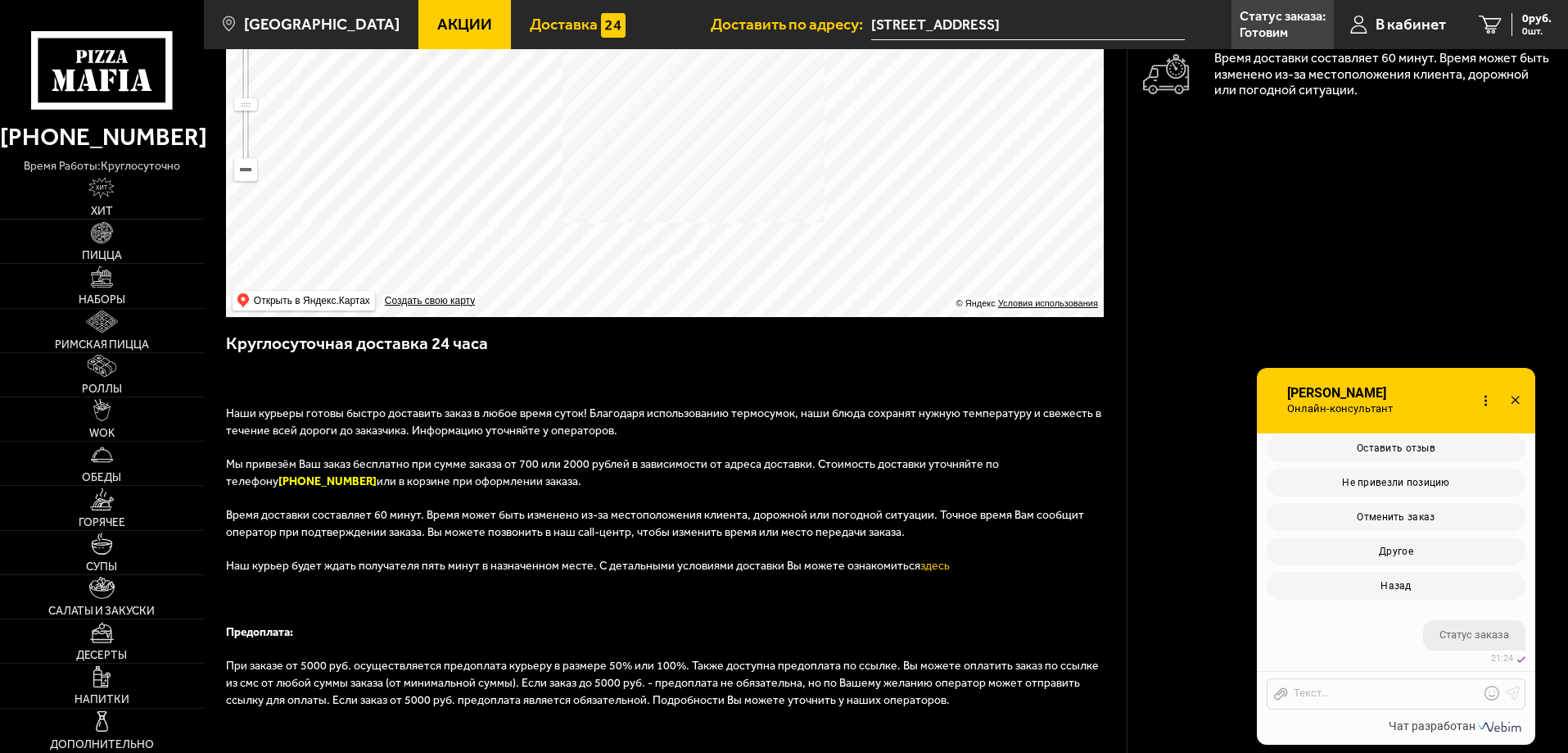
scroll to position [1186, 0]
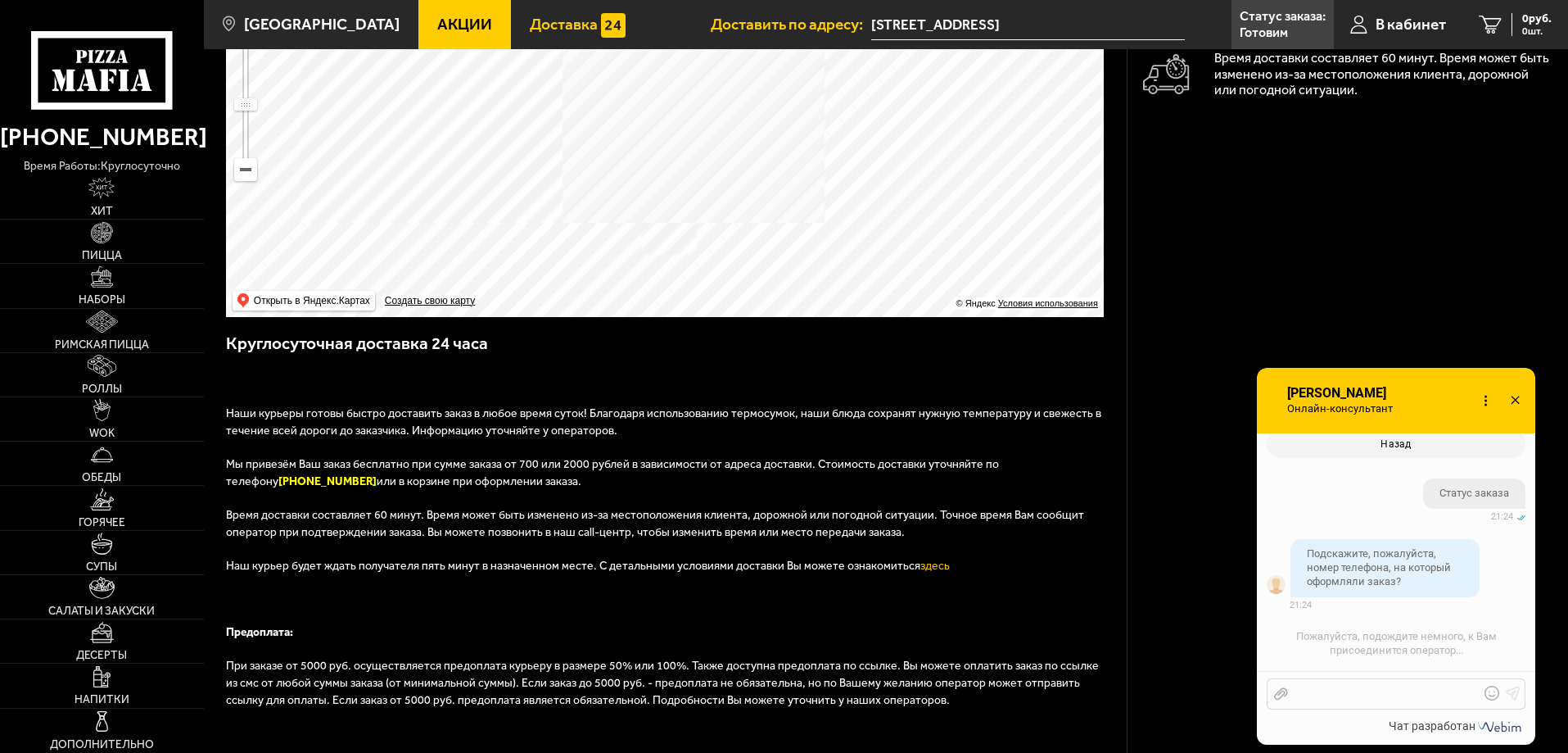
click at [1312, 699] on div at bounding box center [1384, 694] width 192 height 15
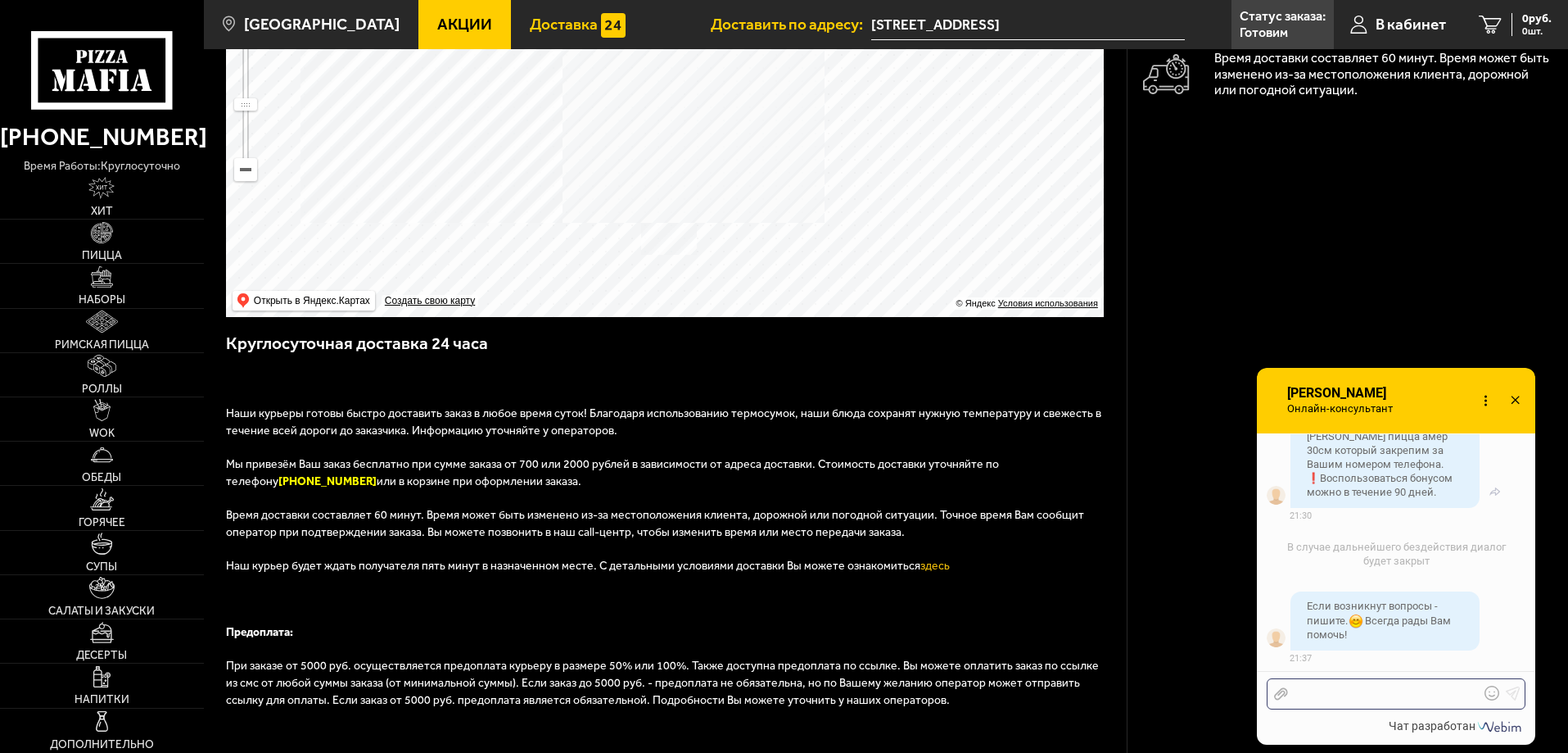
scroll to position [1872, 0]
